Goal: Entertainment & Leisure: Consume media (video, audio)

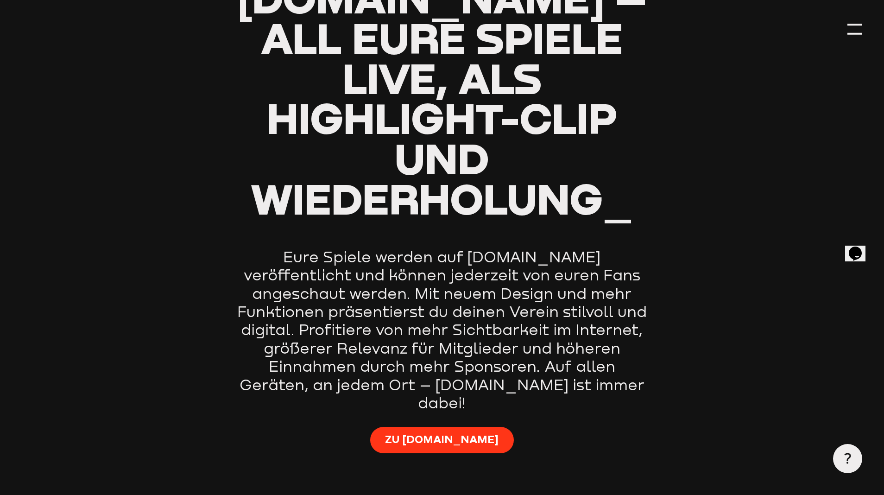
type input "0.8"
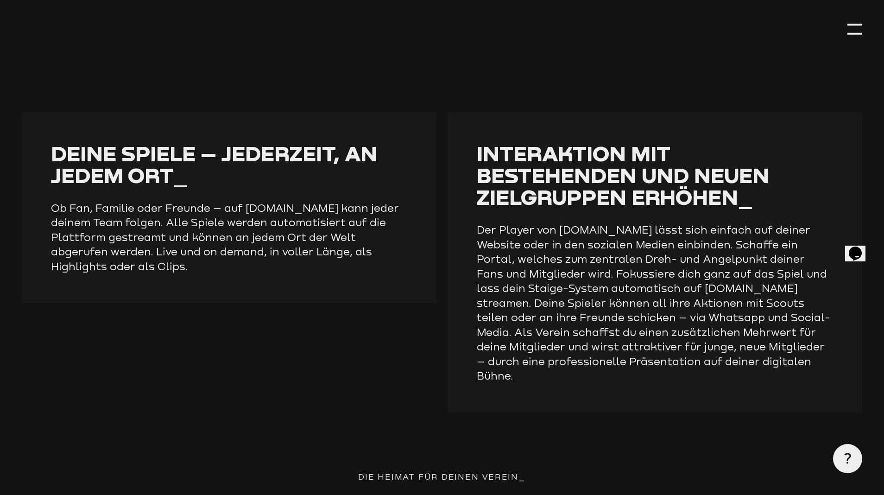
scroll to position [1488, 0]
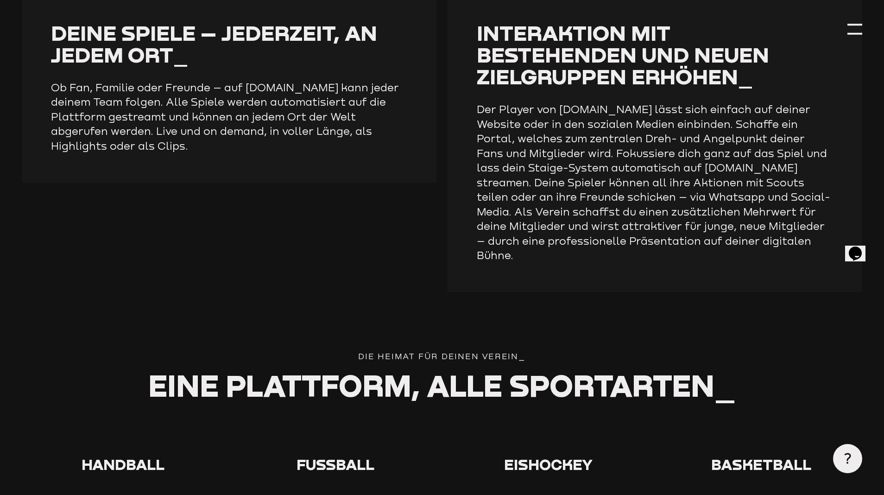
click at [347, 455] on span "Fußball" at bounding box center [336, 464] width 78 height 18
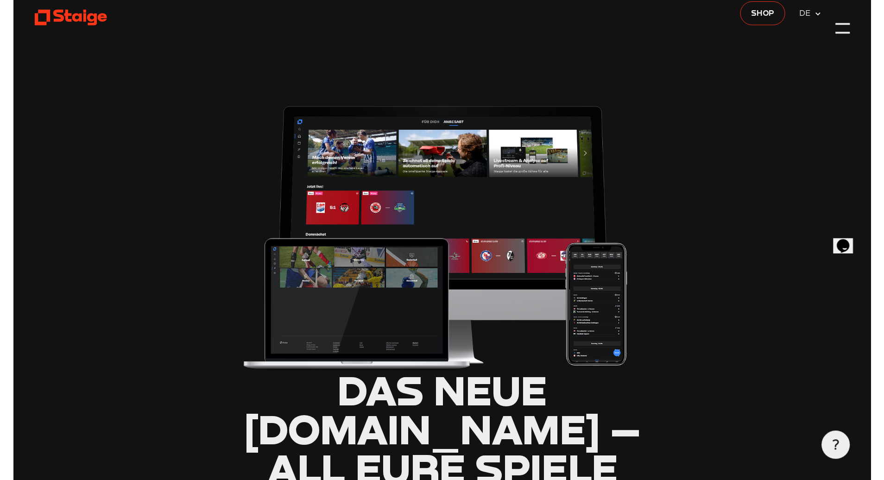
scroll to position [0, 0]
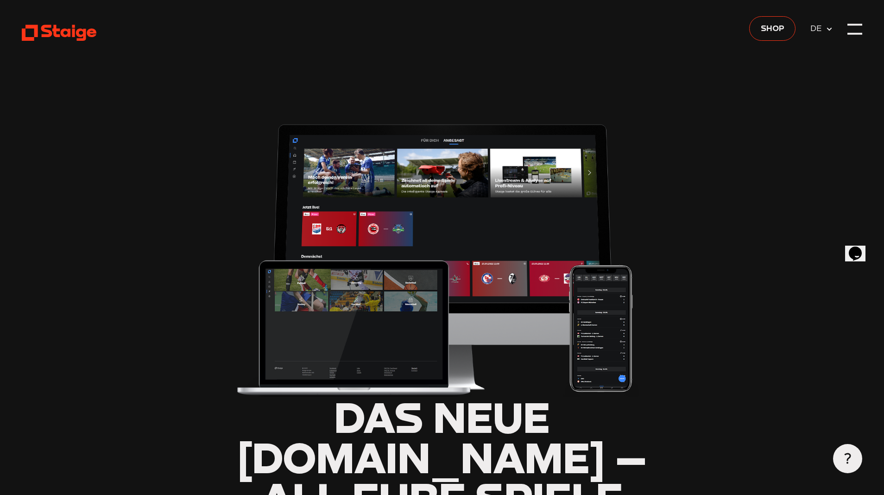
click at [32, 29] on icon at bounding box center [59, 33] width 75 height 18
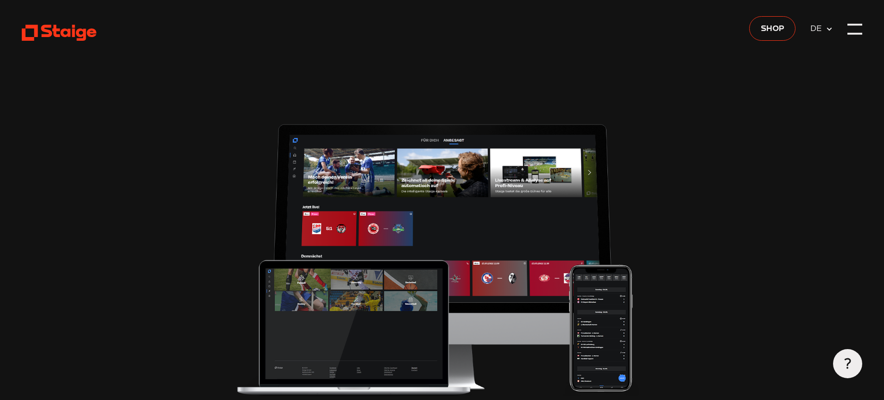
type input "0.8"
